Goal: Navigation & Orientation: Understand site structure

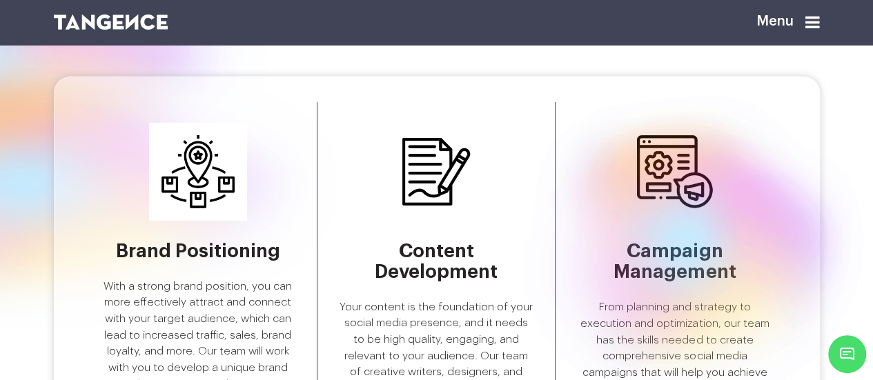
scroll to position [2001, 0]
